Goal: Information Seeking & Learning: Learn about a topic

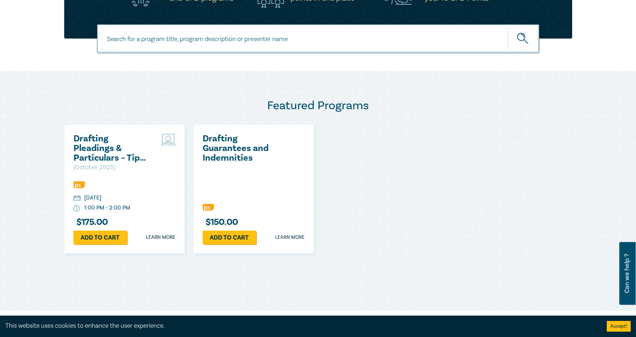
scroll to position [143, 0]
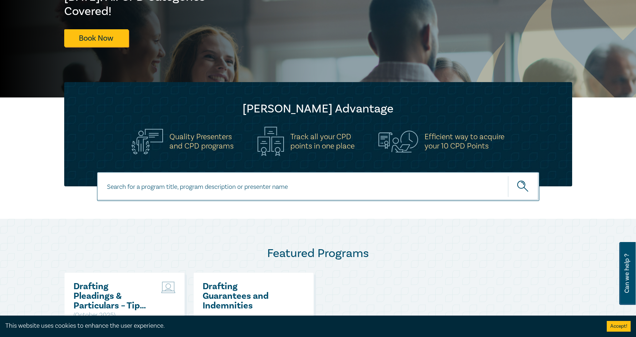
click at [155, 189] on input at bounding box center [318, 186] width 442 height 29
type input "Succession Planning for Rural Estates"
click at [522, 180] on button "submit" at bounding box center [523, 187] width 31 height 22
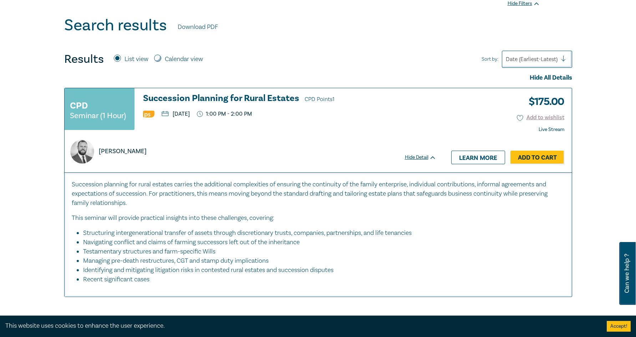
scroll to position [285, 0]
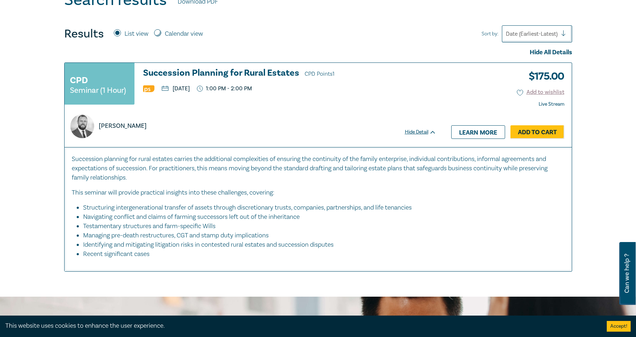
click at [390, 99] on div "CPD Seminar (1 Hour) Succession Planning for Rural Estates CPD Points 1 Thursda…" at bounding box center [251, 86] width 372 height 37
drag, startPoint x: 394, startPoint y: 71, endPoint x: 360, endPoint y: 133, distance: 70.4
click at [360, 133] on div "Jack Conway" at bounding box center [250, 126] width 369 height 24
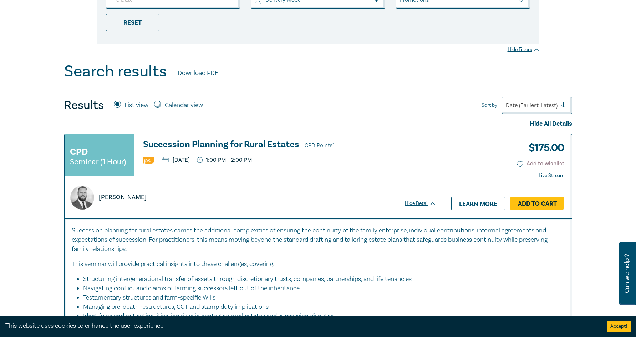
scroll to position [0, 0]
